Goal: Information Seeking & Learning: Learn about a topic

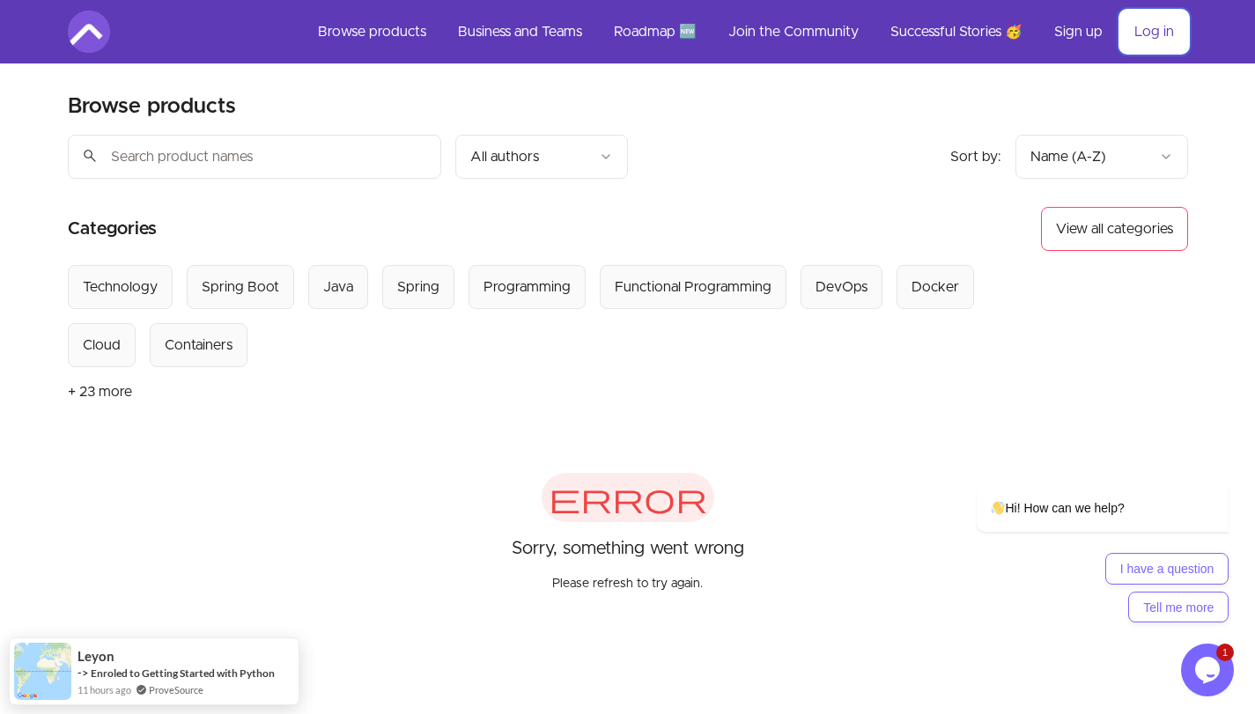
click at [1165, 45] on link "Log in" at bounding box center [1154, 32] width 68 height 42
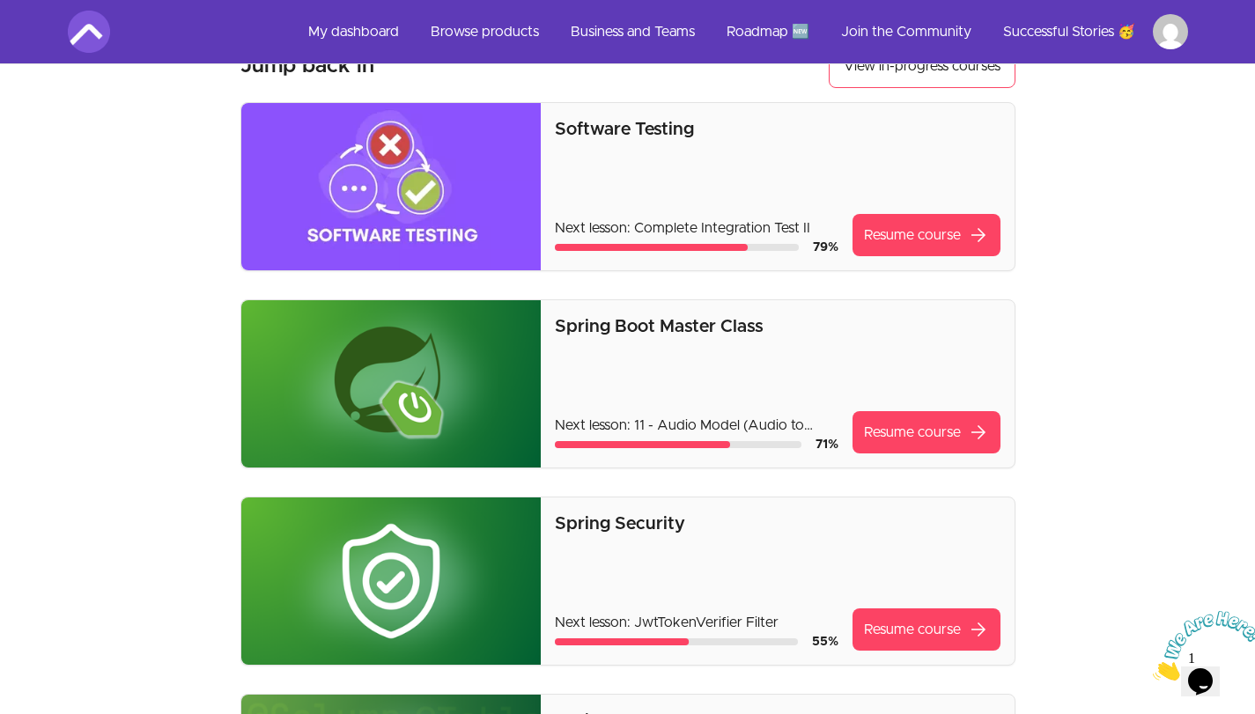
scroll to position [113, 0]
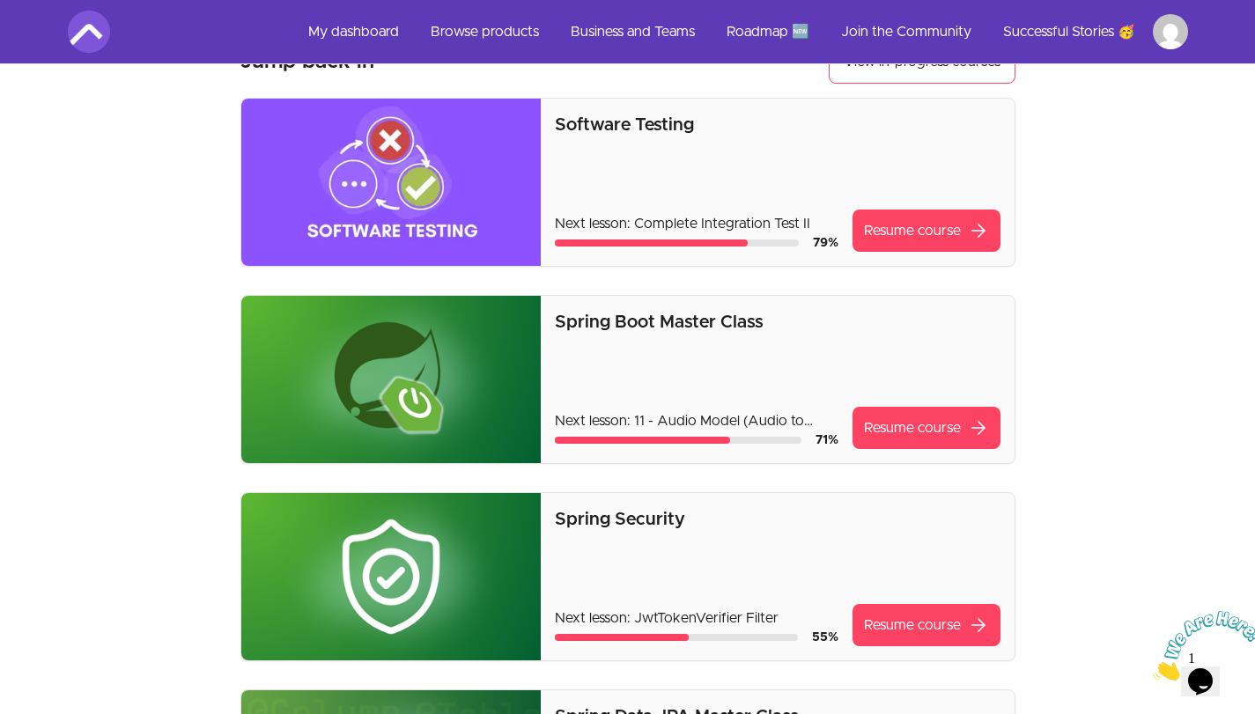
click at [748, 359] on div "Spring Boot Master Class Next lesson: 11 - Audio Model (Audio to Text) 71 % Res…" at bounding box center [777, 379] width 445 height 139
click at [901, 237] on link "Resume course arrow_forward" at bounding box center [927, 231] width 148 height 42
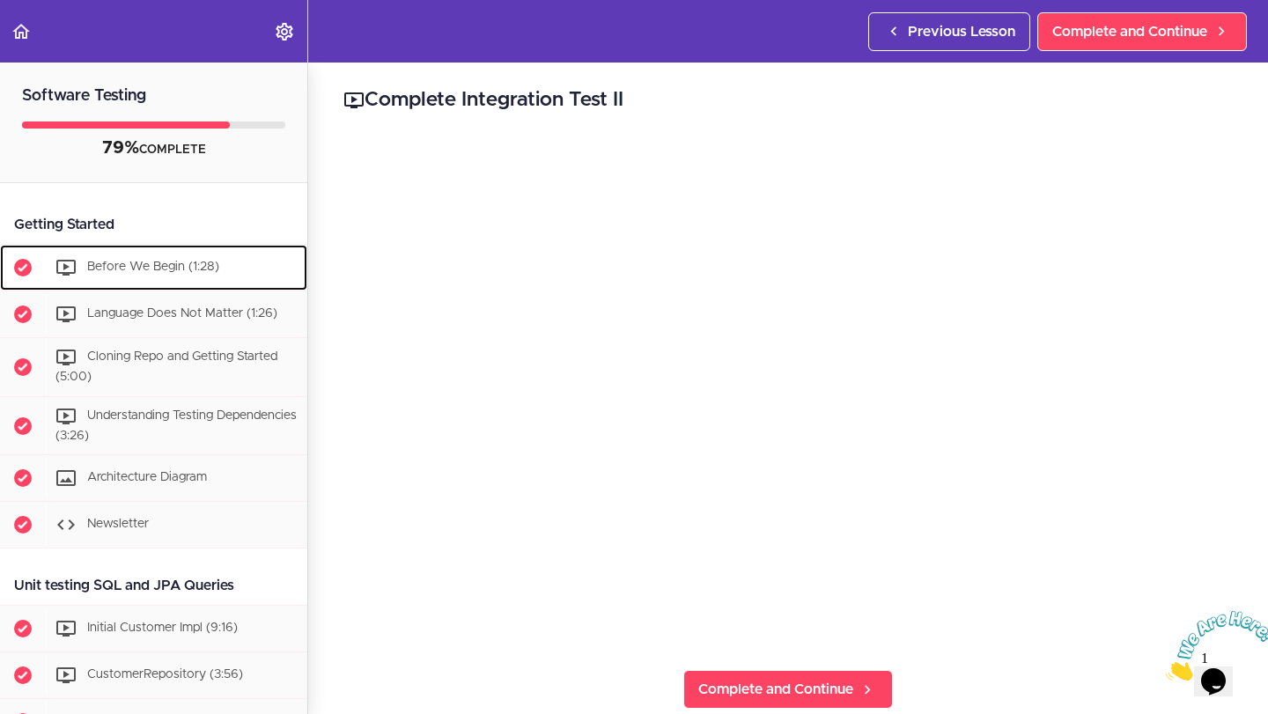
click at [164, 279] on div "Before We Begin (1:28)" at bounding box center [177, 267] width 262 height 39
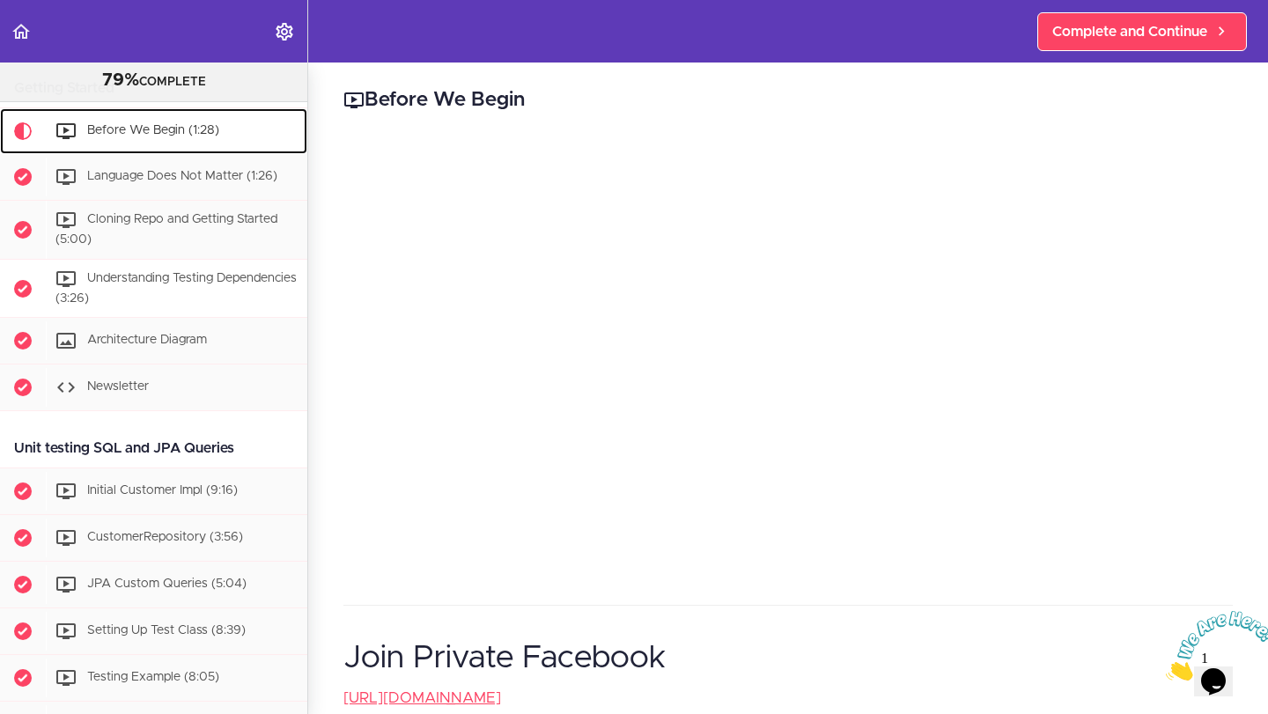
scroll to position [116, 0]
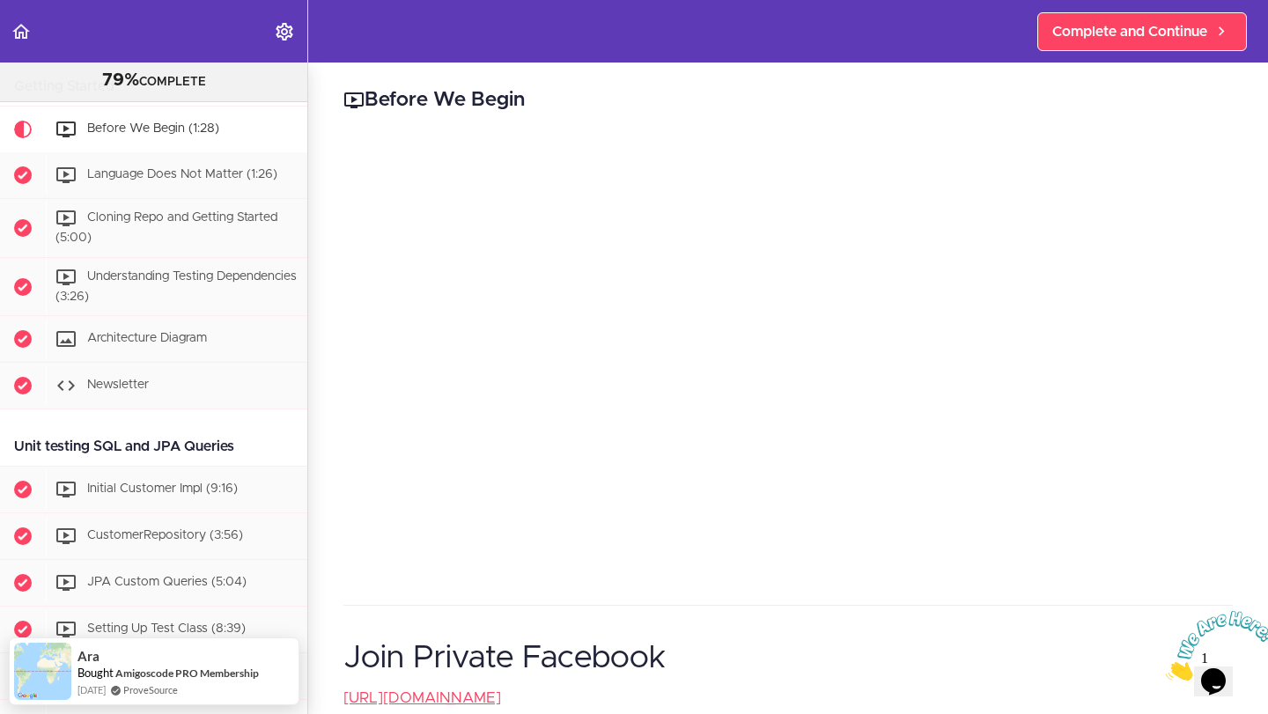
click at [840, 336] on div "Join Private Facebook [URL][DOMAIN_NAME]" at bounding box center [789, 436] width 890 height 589
click at [1144, 33] on span "Complete and Continue" at bounding box center [1130, 31] width 155 height 21
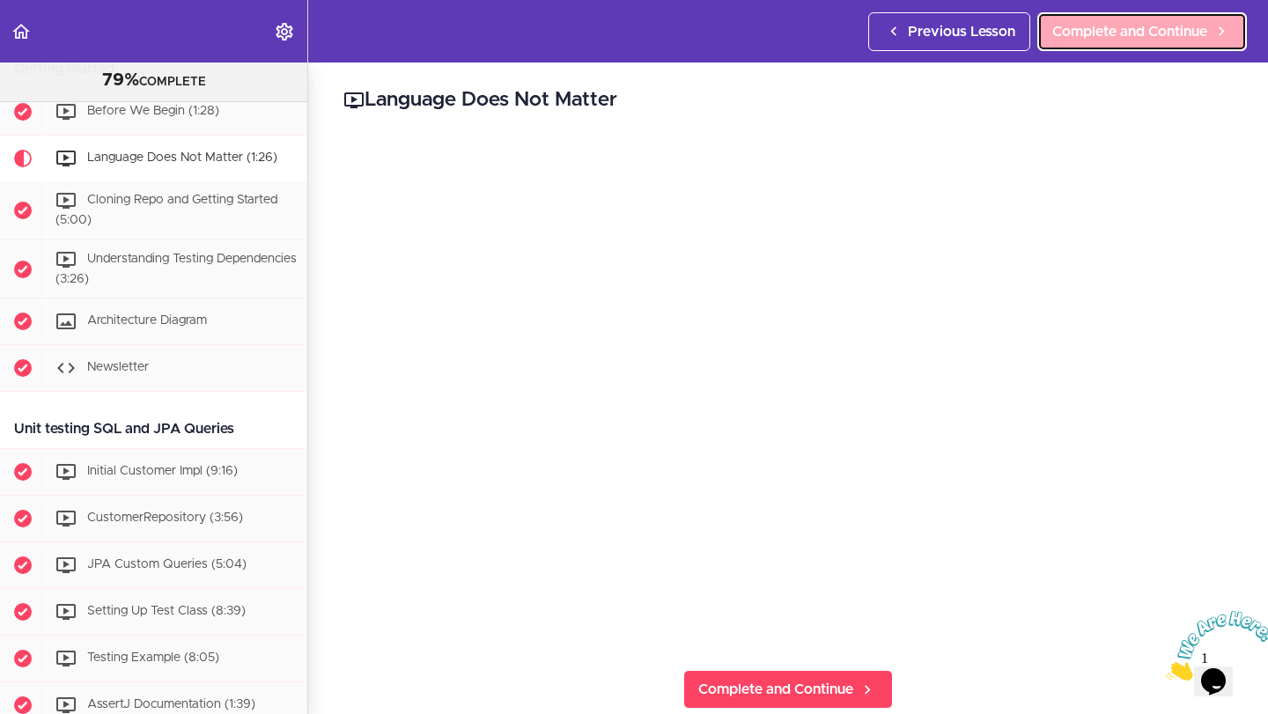
scroll to position [141, 0]
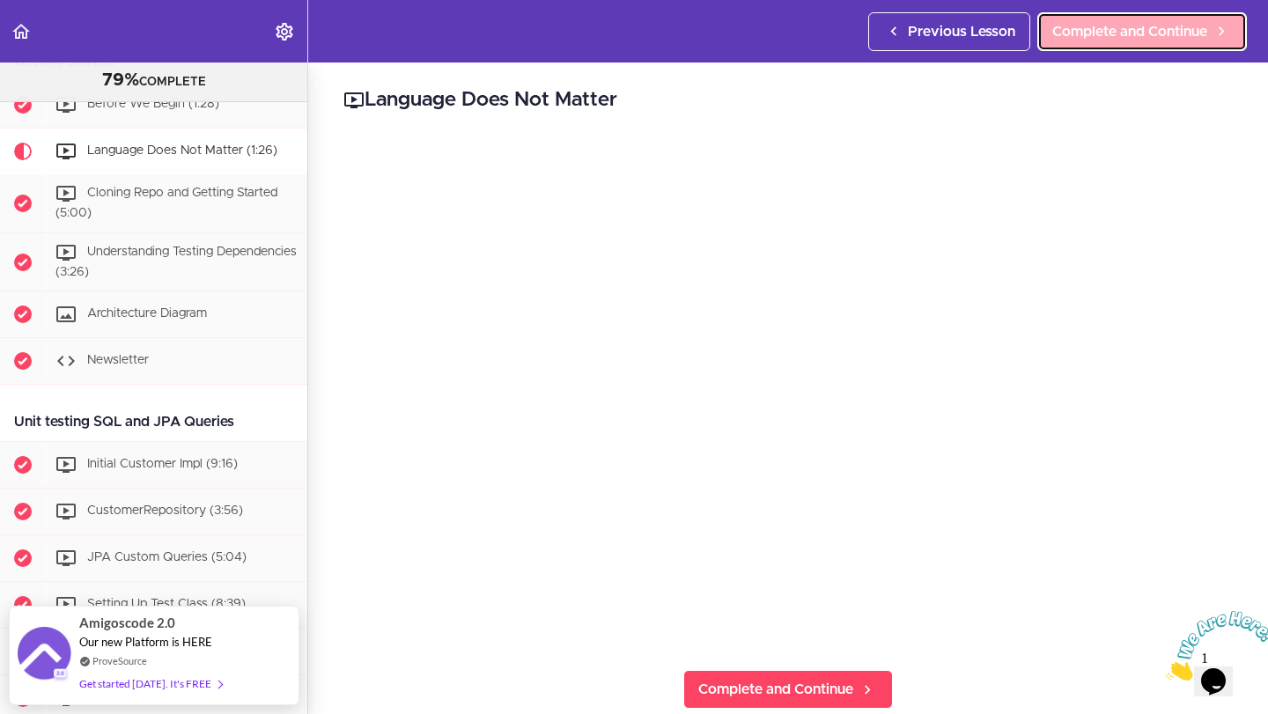
click at [1154, 30] on span "Complete and Continue" at bounding box center [1130, 31] width 155 height 21
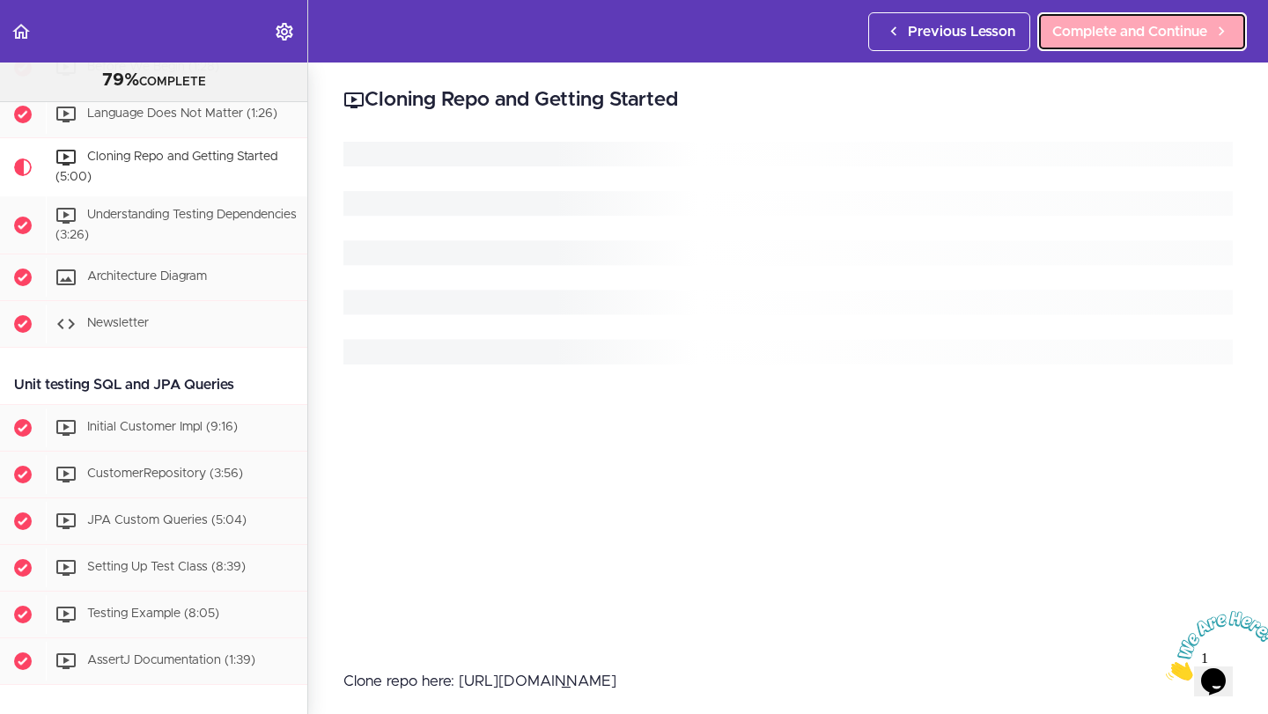
scroll to position [188, 0]
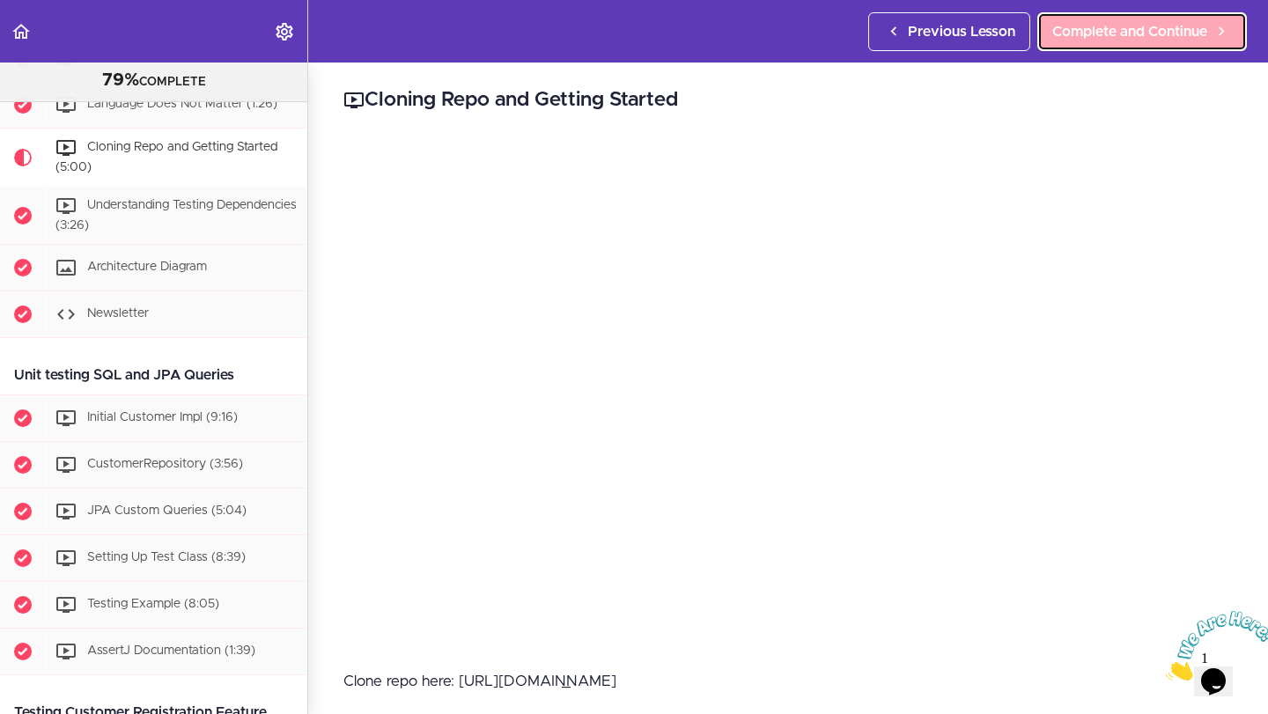
click at [1108, 40] on span "Complete and Continue" at bounding box center [1130, 31] width 155 height 21
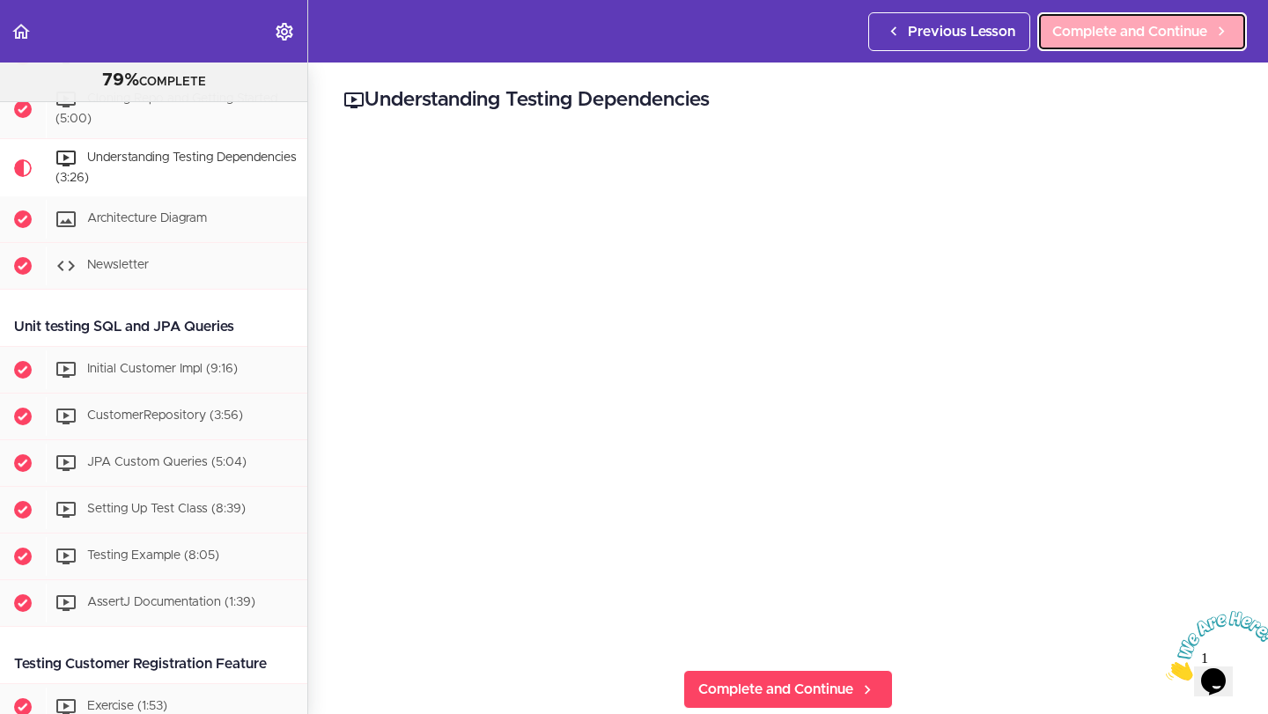
scroll to position [246, 0]
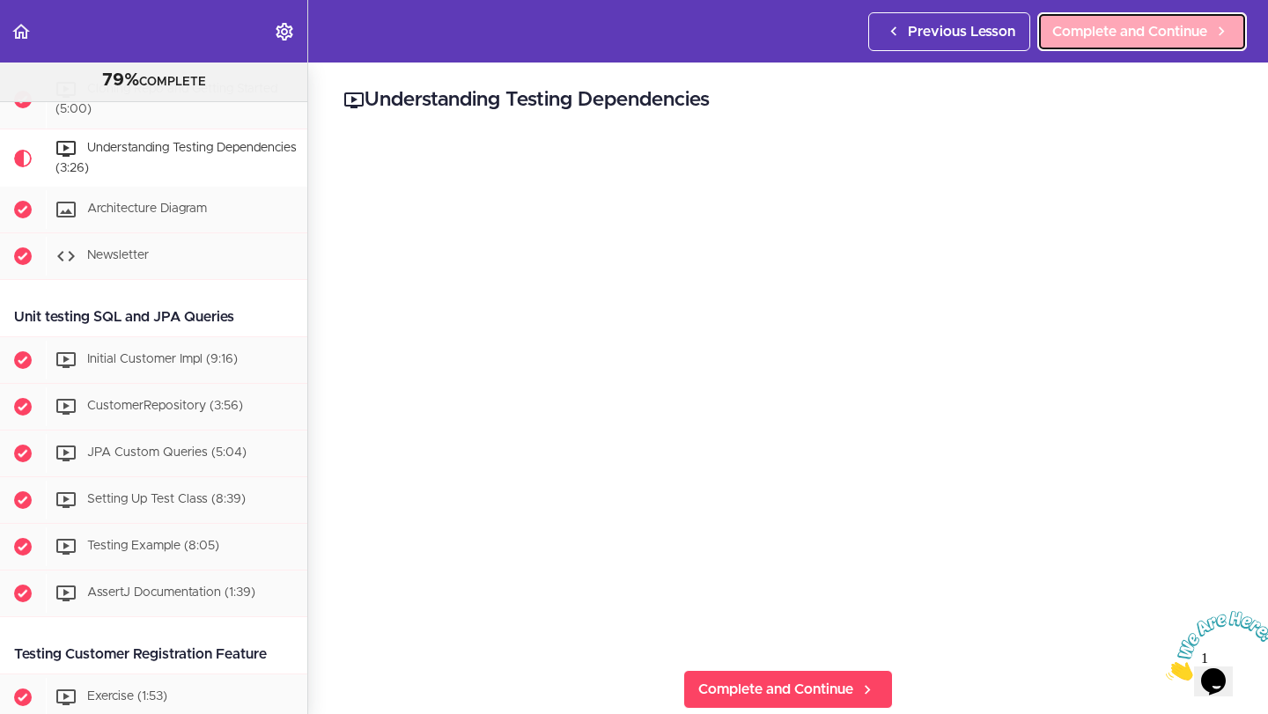
click at [1152, 25] on span "Complete and Continue" at bounding box center [1130, 31] width 155 height 21
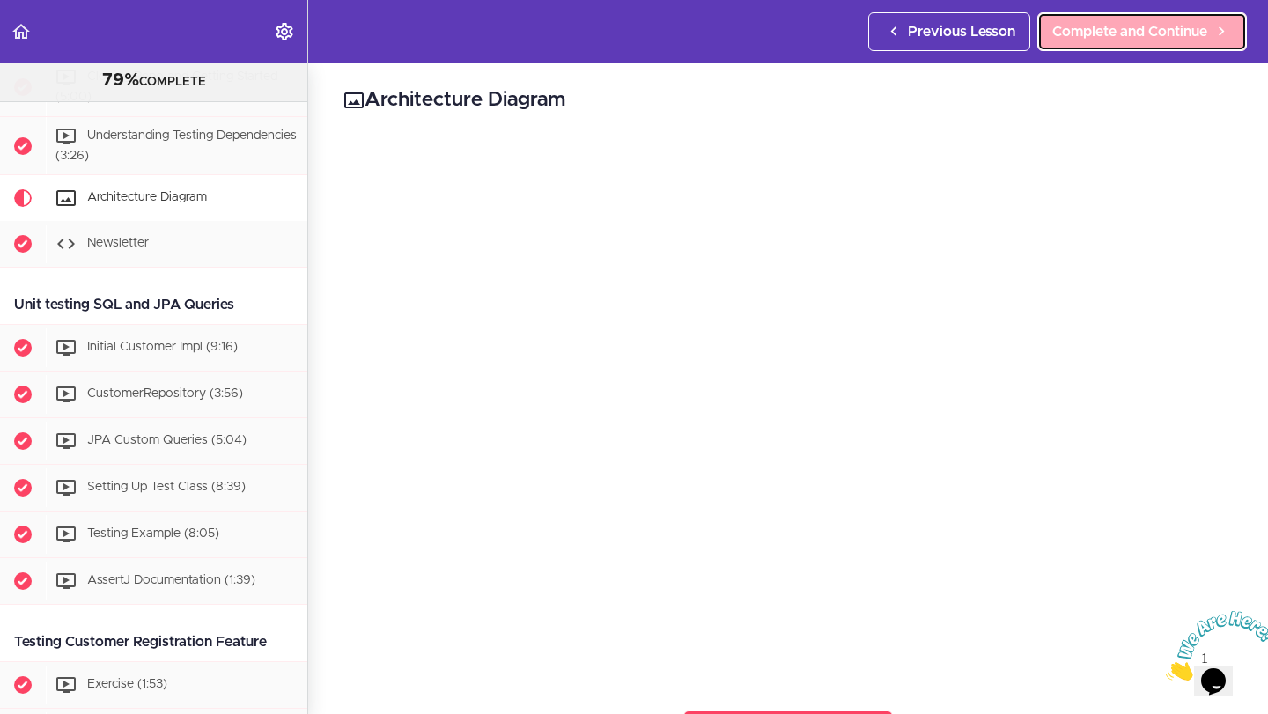
scroll to position [305, 0]
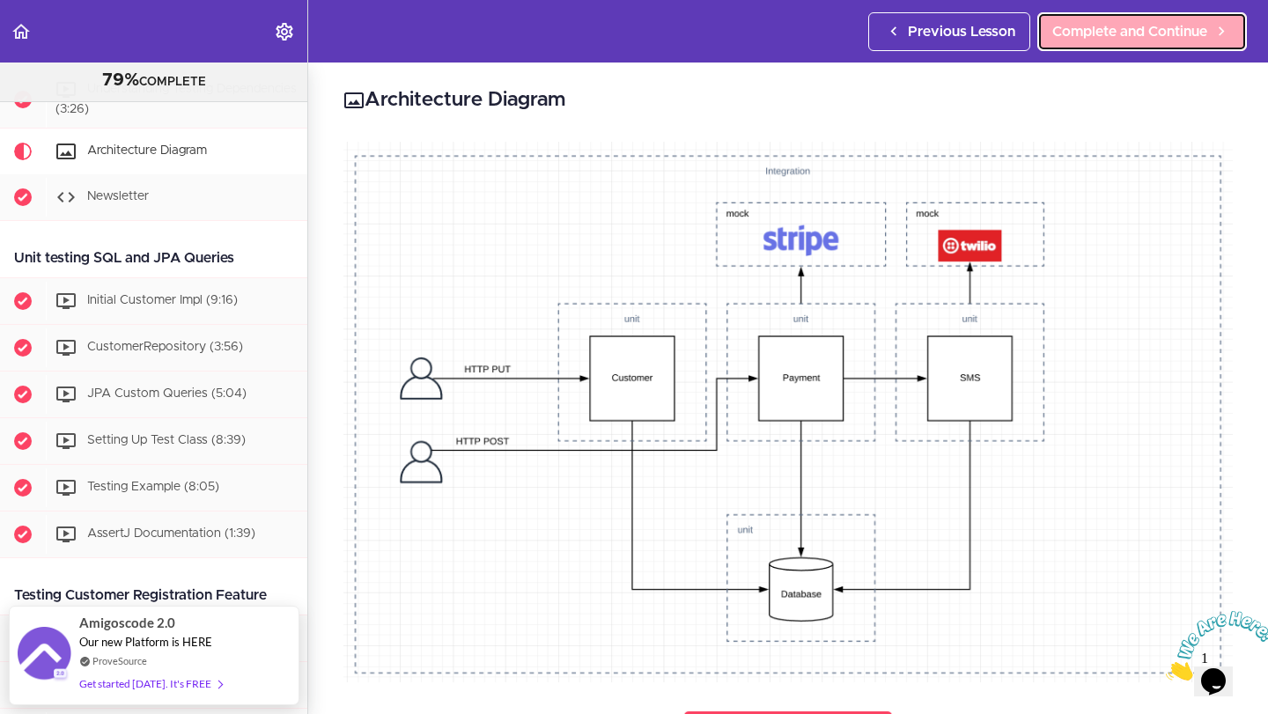
click at [1145, 44] on link "Complete and Continue" at bounding box center [1143, 31] width 210 height 39
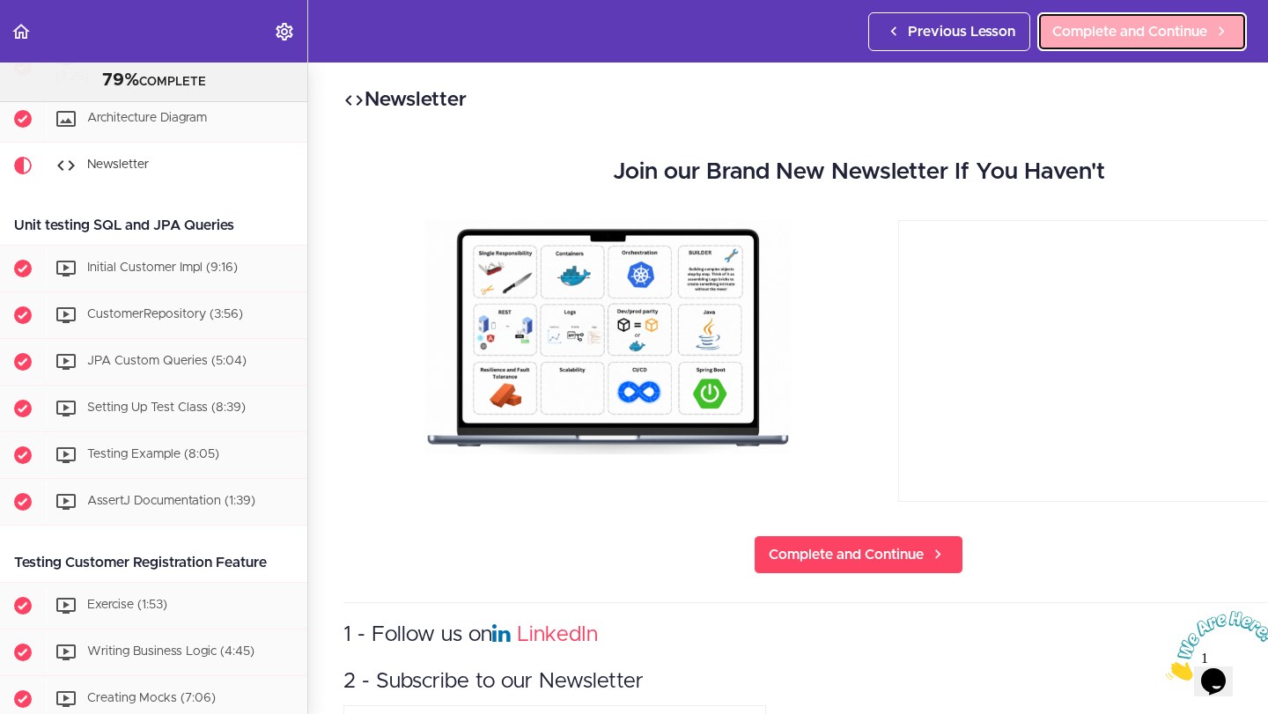
scroll to position [351, 0]
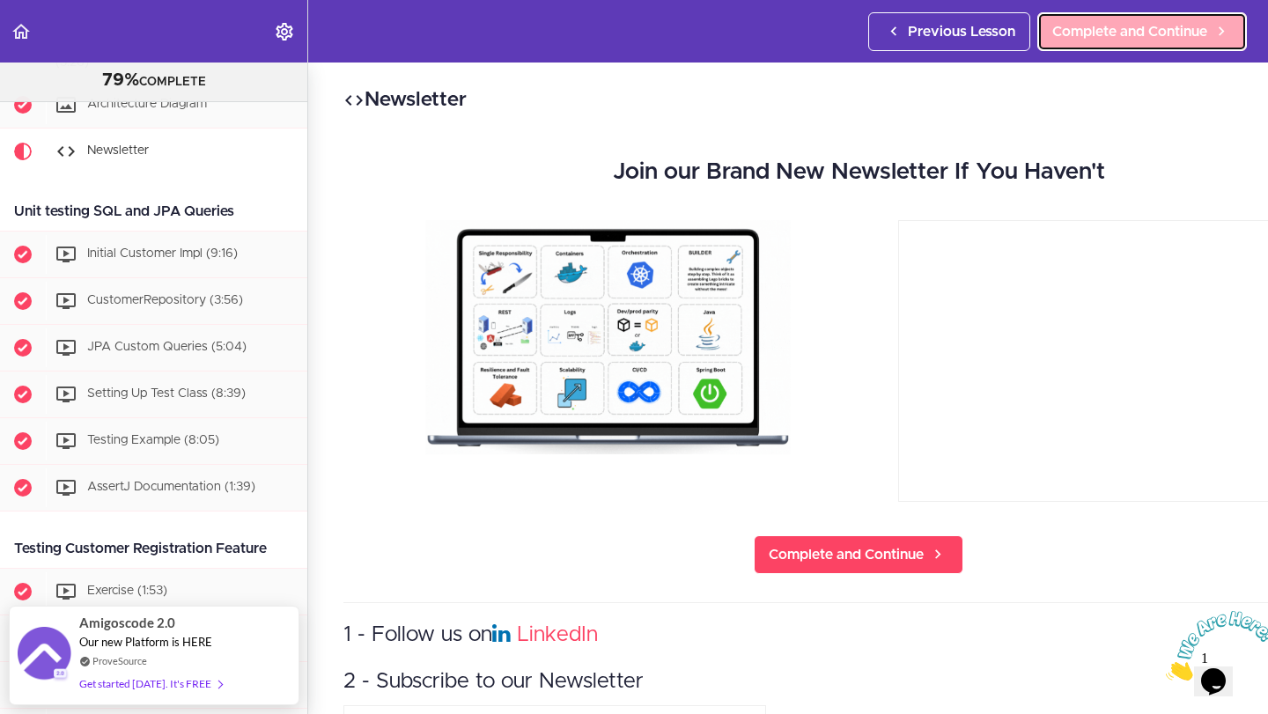
click at [1120, 42] on link "Complete and Continue" at bounding box center [1143, 31] width 210 height 39
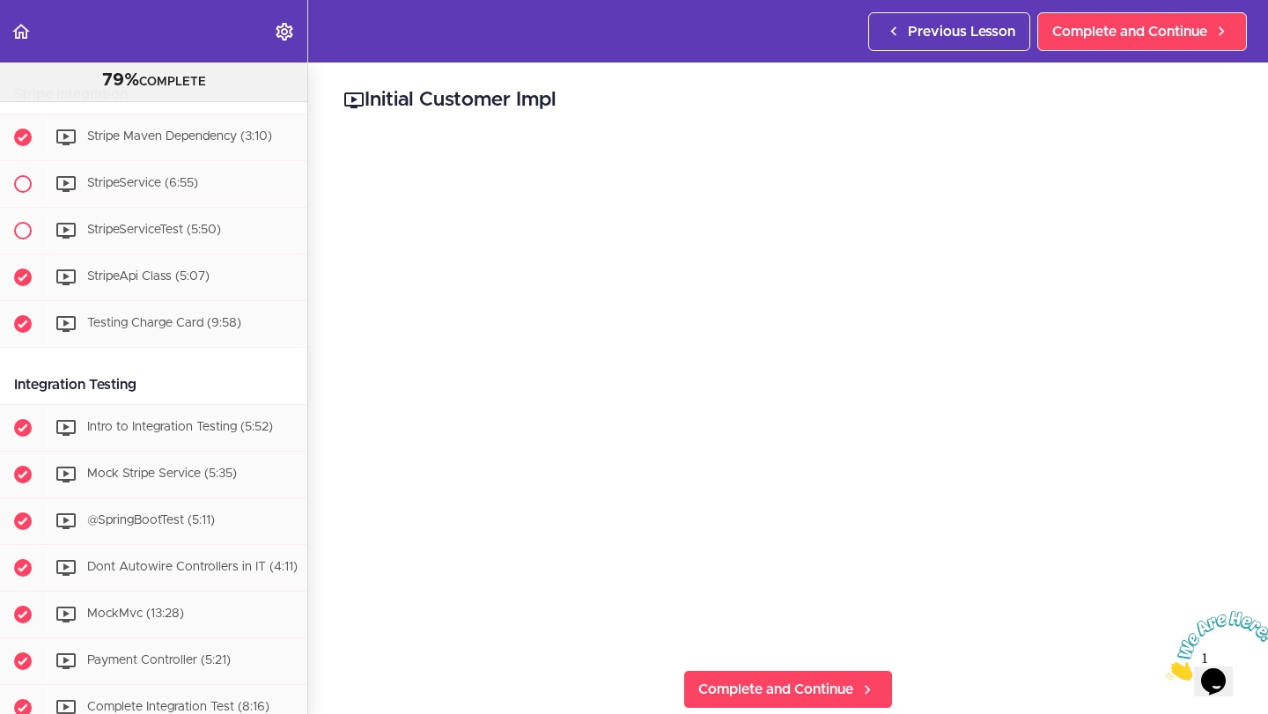
scroll to position [2450, 0]
